Goal: Information Seeking & Learning: Learn about a topic

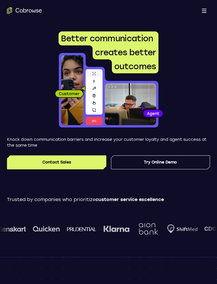
click at [204, 10] on span at bounding box center [204, 10] width 5 height 1
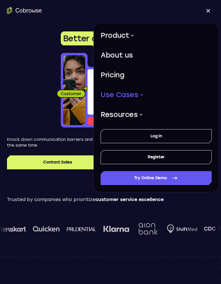
click at [132, 93] on button "Use Cases" at bounding box center [122, 94] width 43 height 15
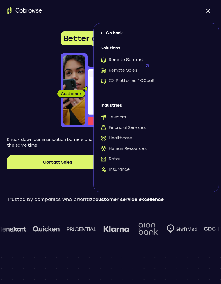
click at [133, 59] on span "Remote Support" at bounding box center [122, 60] width 43 height 6
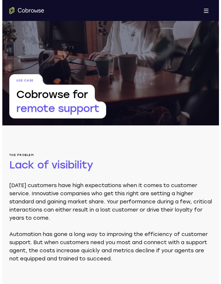
scroll to position [48, 0]
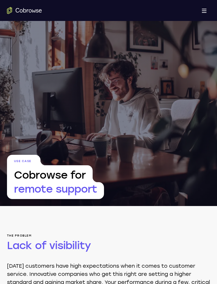
click at [208, 10] on button "Open main menu" at bounding box center [204, 11] width 12 height 12
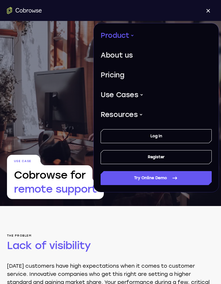
click at [129, 35] on button "Product" at bounding box center [117, 35] width 33 height 15
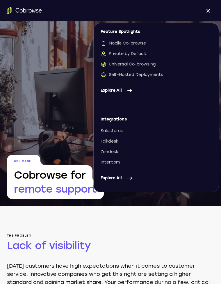
scroll to position [49, 0]
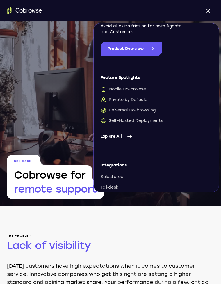
click at [116, 138] on link "Explore All" at bounding box center [156, 137] width 111 height 14
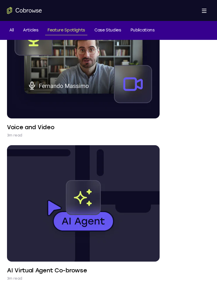
scroll to position [72, 0]
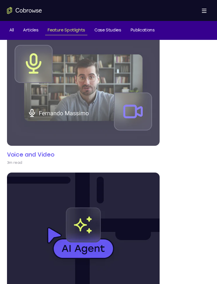
click at [31, 154] on h4 "Voice and Video" at bounding box center [30, 155] width 47 height 8
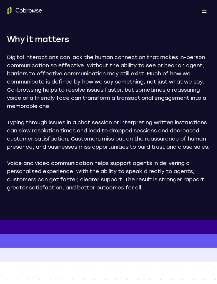
scroll to position [344, 0]
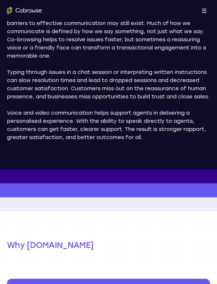
click at [35, 35] on p "Digital interactions can lack the human connection that makes in-person communi…" at bounding box center [108, 31] width 203 height 57
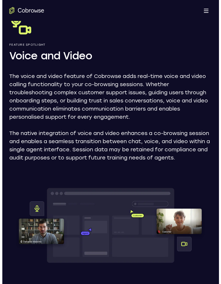
scroll to position [0, 0]
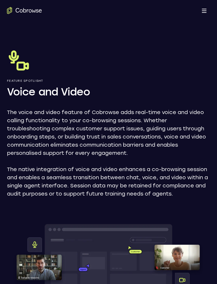
click at [209, 13] on button "Open main menu" at bounding box center [204, 11] width 12 height 12
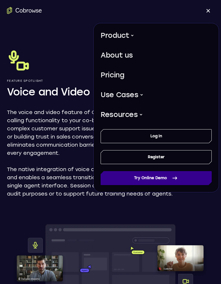
click at [139, 181] on link "Try Online Demo" at bounding box center [156, 178] width 111 height 14
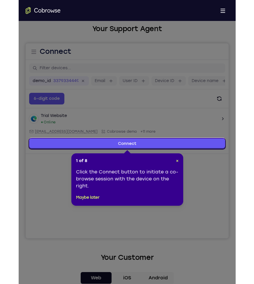
scroll to position [26, 0]
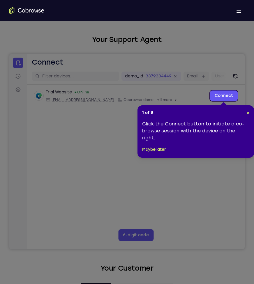
click at [217, 9] on span at bounding box center [238, 9] width 5 height 1
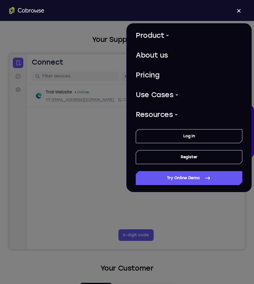
click at [199, 17] on div "Open main menu" at bounding box center [127, 10] width 254 height 21
click at [156, 75] on link "Pricing" at bounding box center [189, 75] width 107 height 15
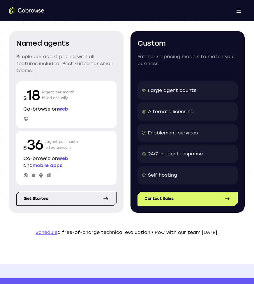
scroll to position [78, 0]
